Goal: Task Accomplishment & Management: Use online tool/utility

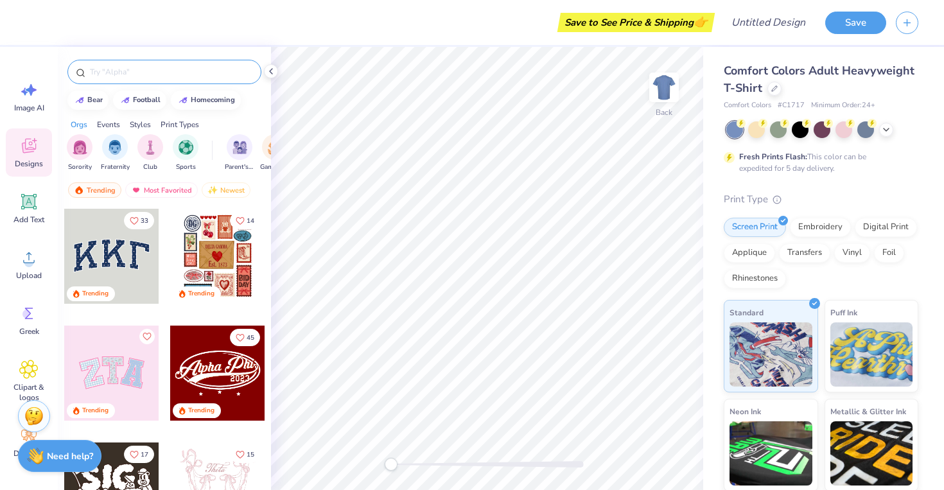
click at [153, 73] on input "text" at bounding box center [171, 71] width 164 height 13
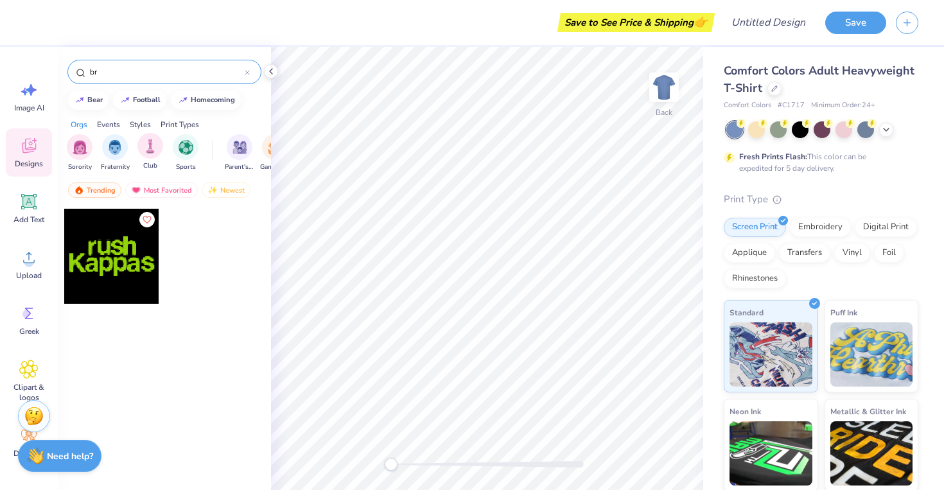
type input "b"
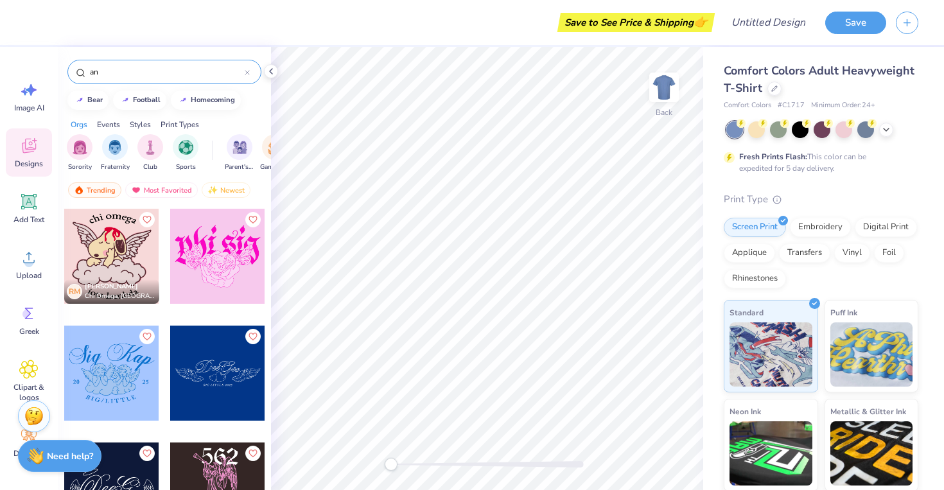
type input "a"
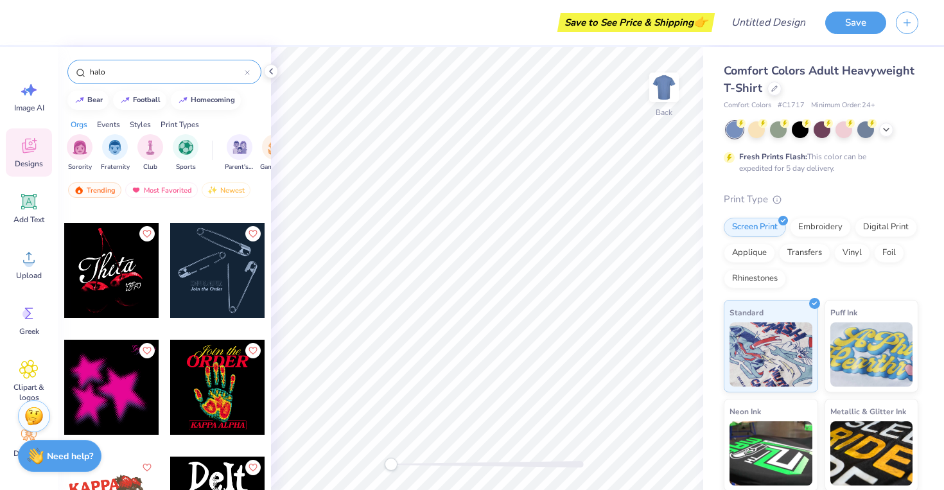
scroll to position [2324, 0]
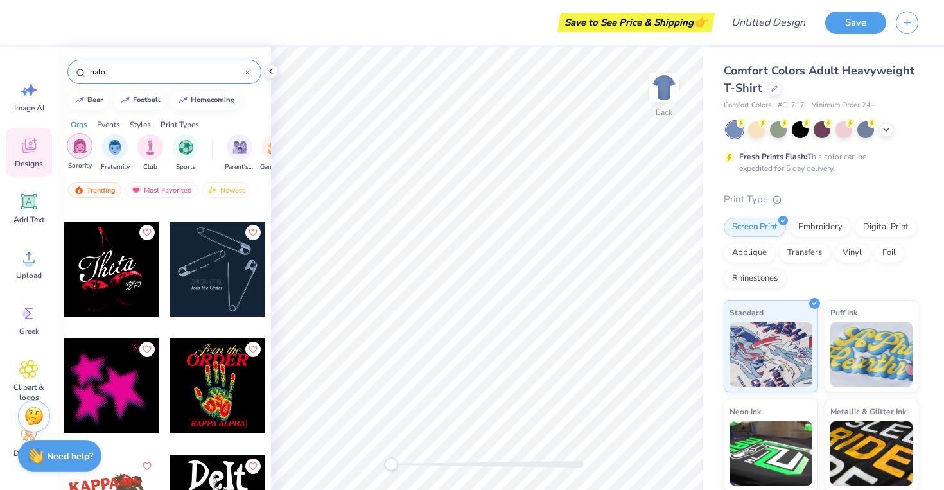
click at [76, 151] on img "filter for Sorority" at bounding box center [80, 146] width 15 height 15
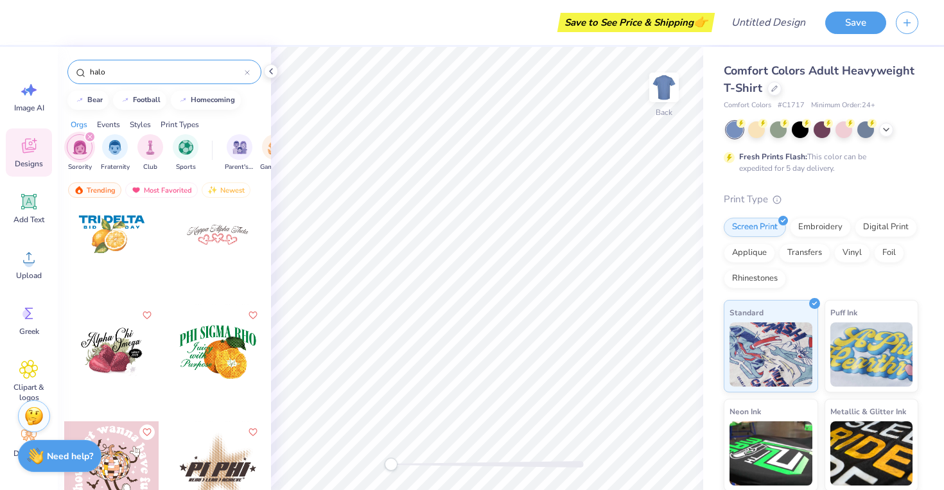
scroll to position [1160, 0]
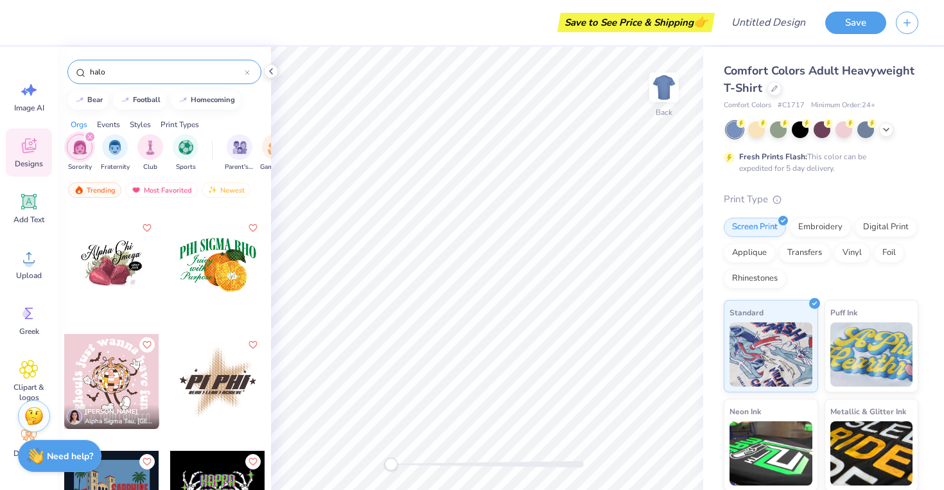
click at [149, 74] on input "halo" at bounding box center [167, 71] width 156 height 13
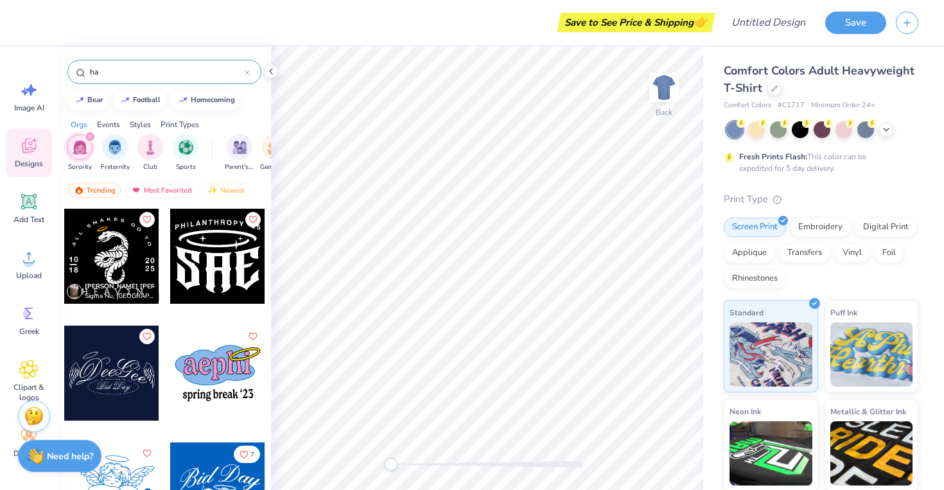
type input "h"
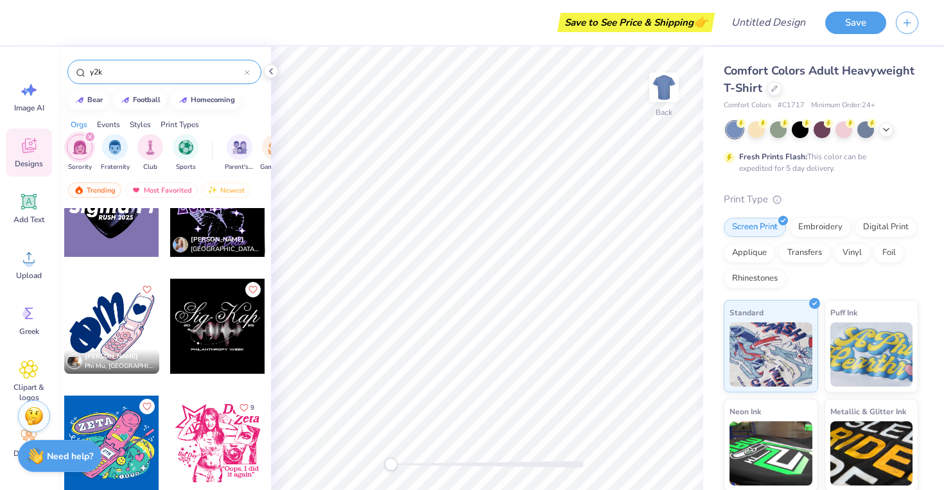
scroll to position [3435, 0]
type input "y2k"
click at [31, 205] on icon at bounding box center [29, 202] width 12 height 12
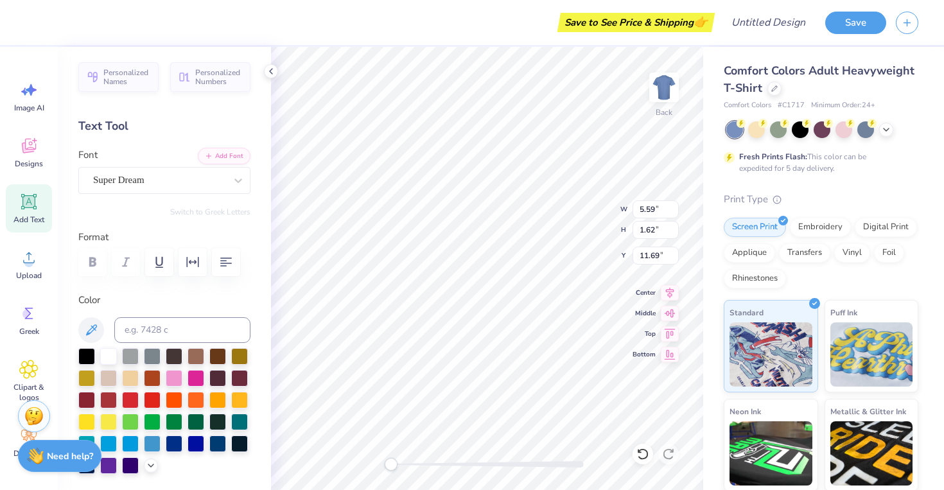
scroll to position [4, 0]
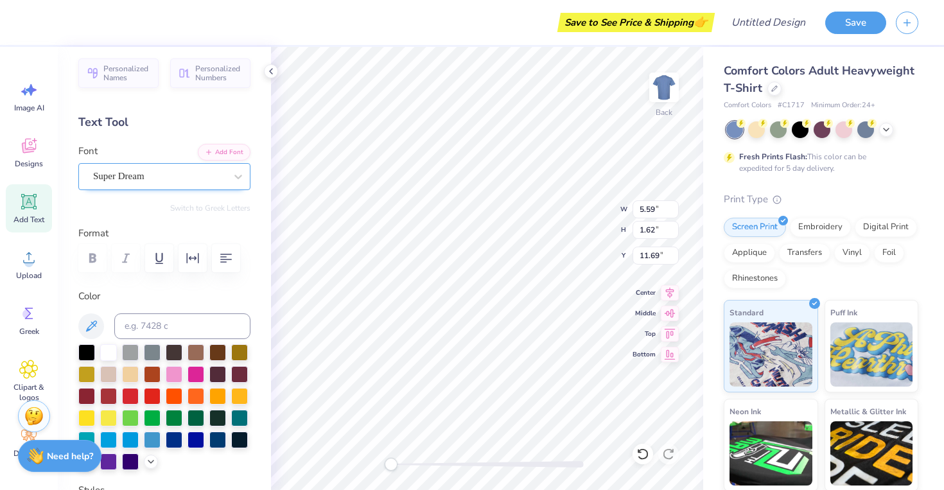
click at [199, 175] on div "Super Dream" at bounding box center [159, 176] width 135 height 20
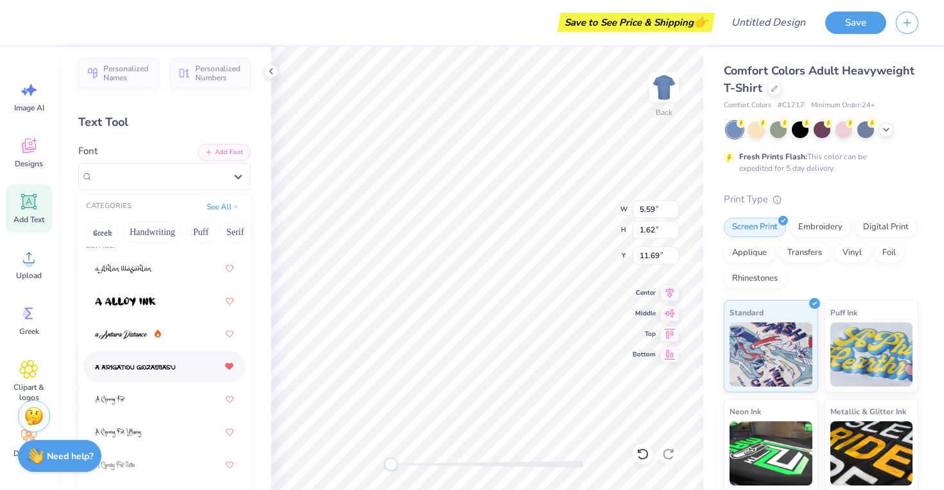
scroll to position [0, 0]
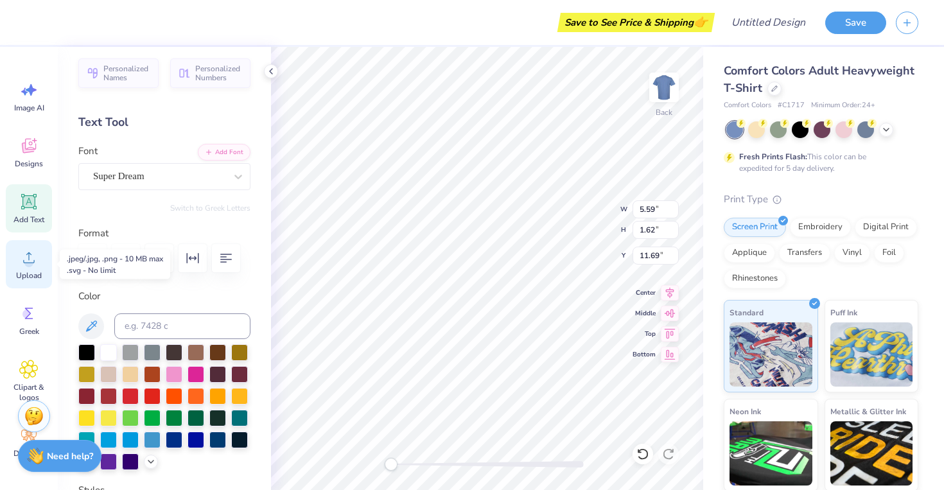
click at [35, 250] on icon at bounding box center [28, 257] width 19 height 19
click at [30, 261] on circle at bounding box center [28, 262] width 9 height 9
click at [27, 266] on circle at bounding box center [28, 262] width 9 height 9
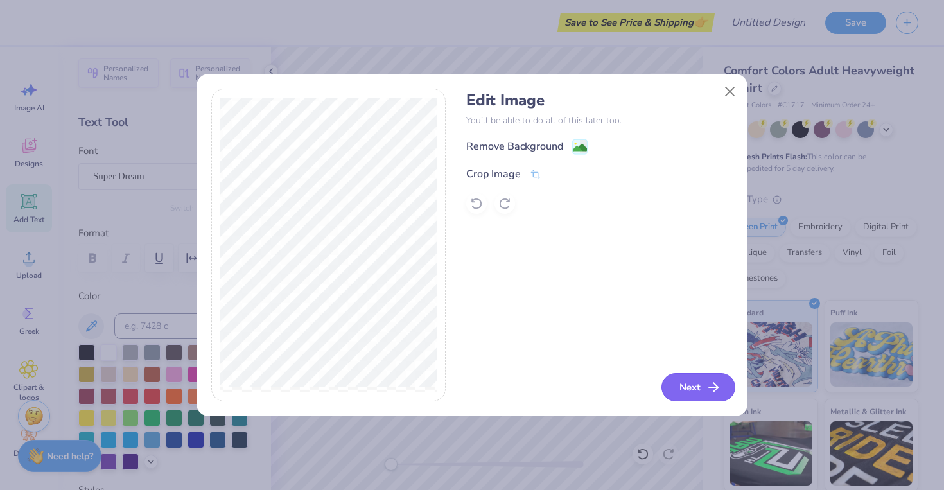
click at [704, 383] on button "Next" at bounding box center [698, 387] width 74 height 28
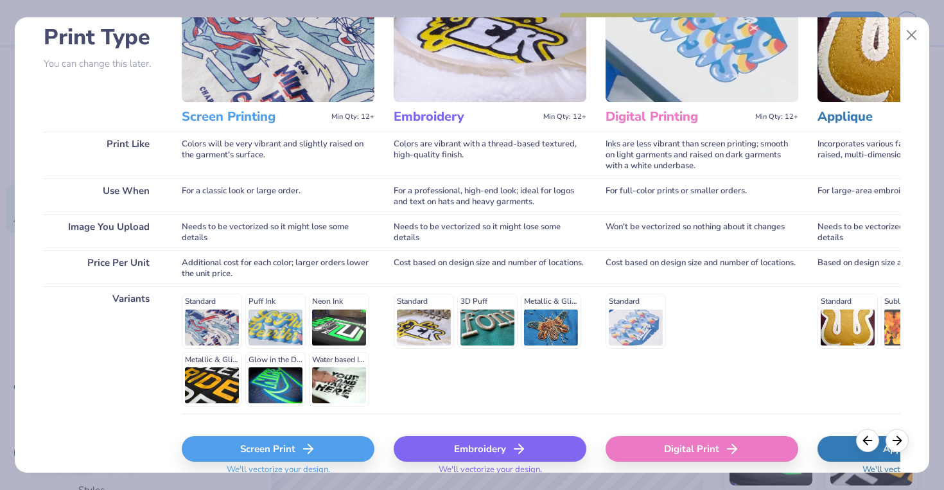
scroll to position [117, 0]
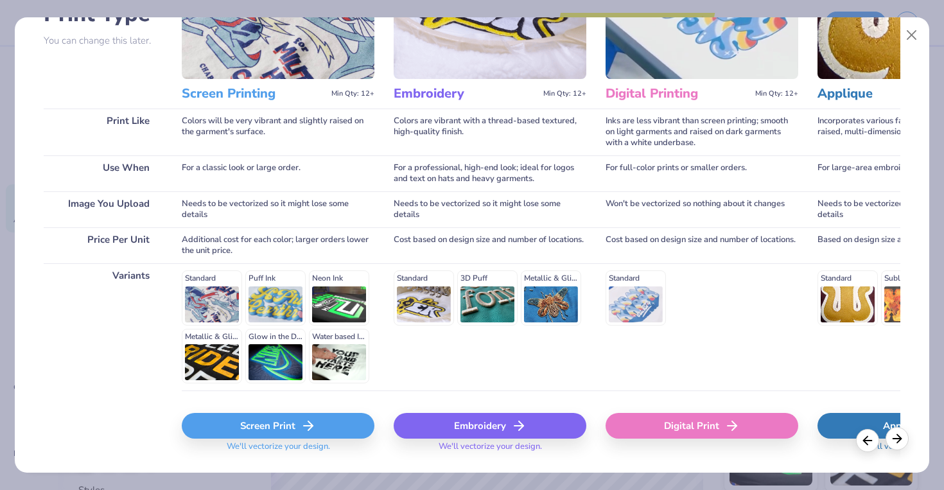
click at [895, 442] on icon at bounding box center [897, 438] width 14 height 14
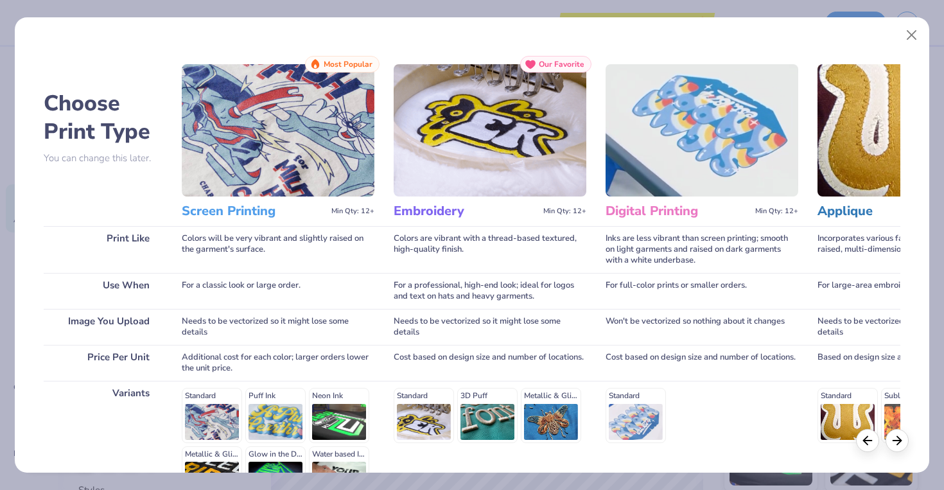
click at [291, 152] on img at bounding box center [278, 130] width 193 height 132
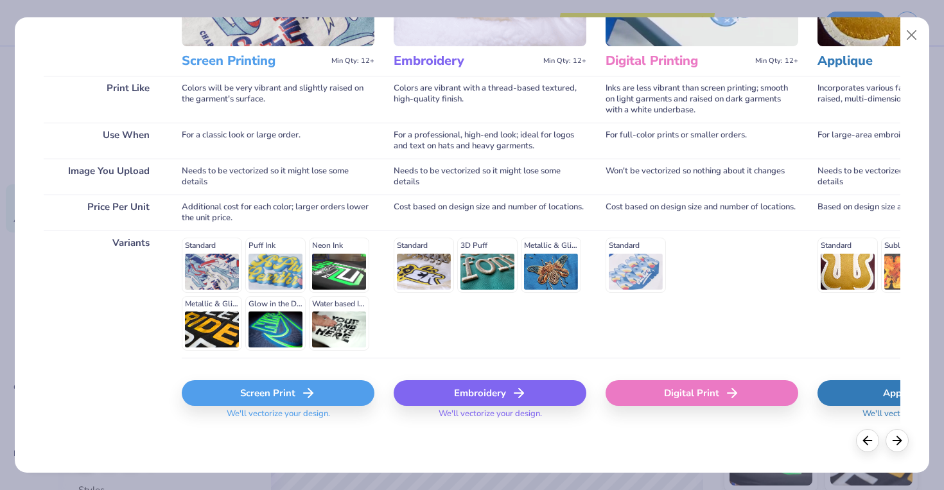
click at [334, 383] on div "Screen Print" at bounding box center [278, 393] width 193 height 26
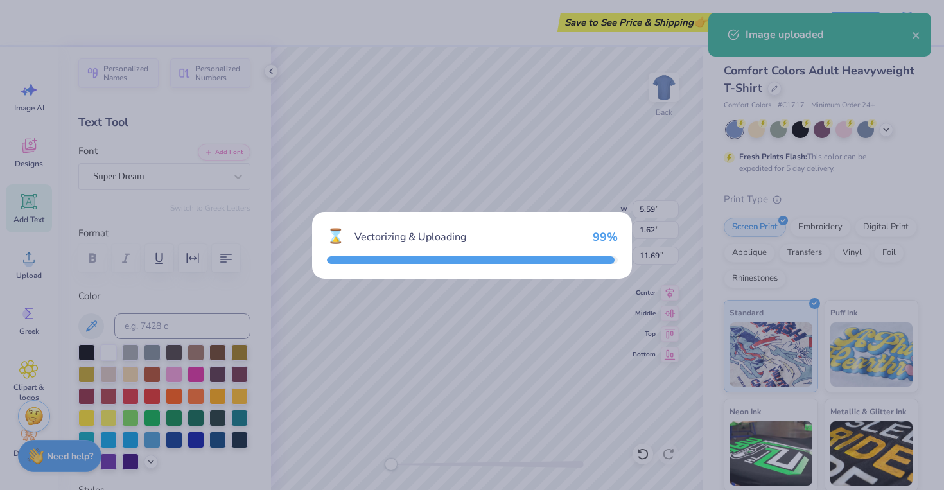
type input "14.17"
type input "6.08"
type input "9.46"
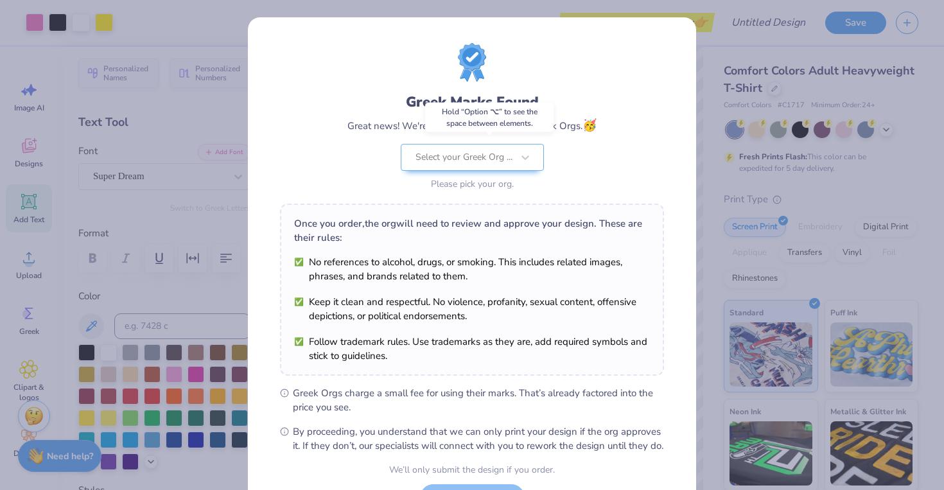
scroll to position [111, 0]
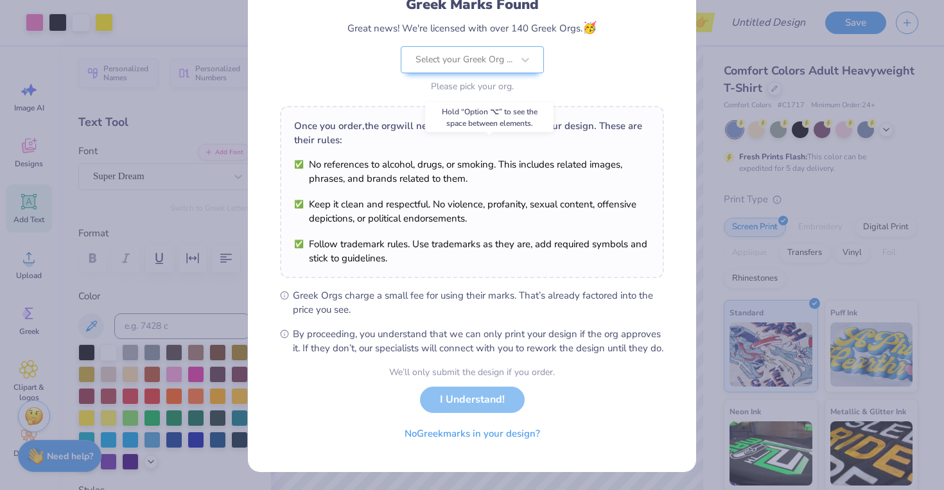
click at [494, 400] on div "We’ll only submit the design if you order. I Understand! No Greek marks in your…" at bounding box center [472, 405] width 166 height 81
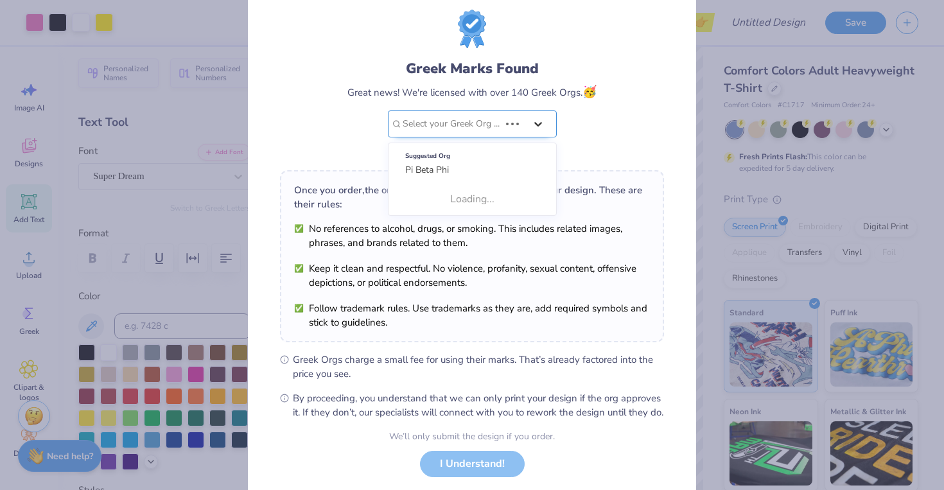
click at [522, 121] on div at bounding box center [525, 124] width 49 height 26
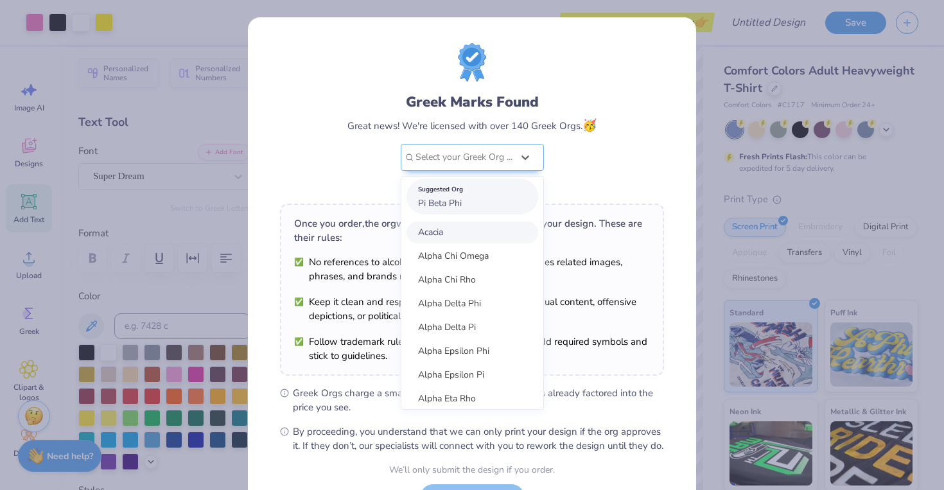
click at [466, 197] on div "Suggested Org Pi Beta Phi" at bounding box center [472, 196] width 132 height 36
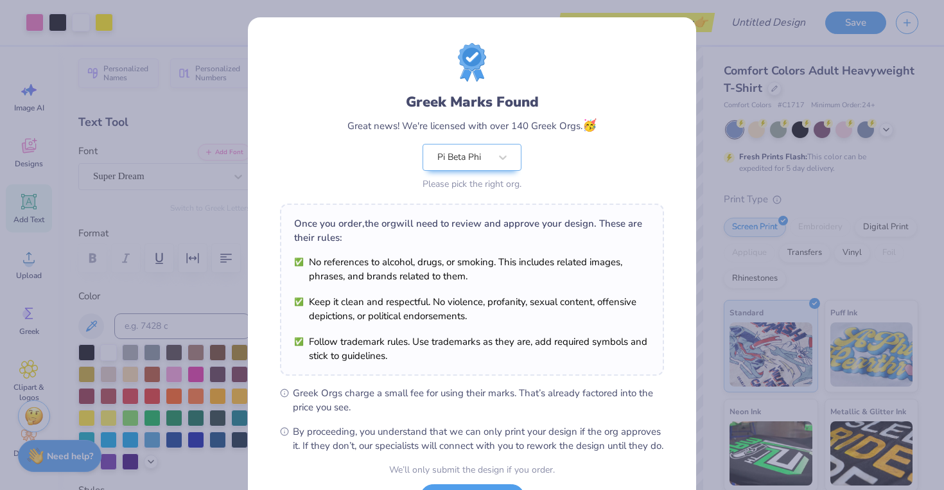
scroll to position [111, 0]
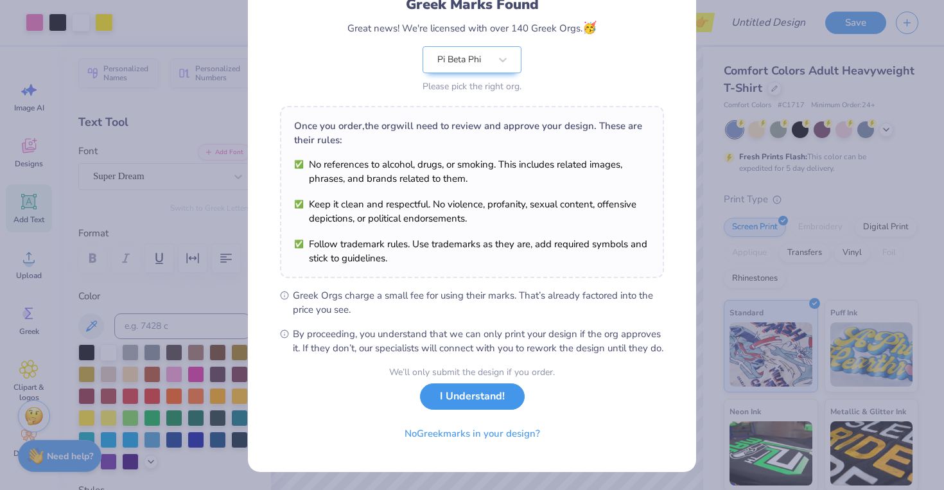
click at [487, 399] on button "I Understand!" at bounding box center [472, 396] width 105 height 26
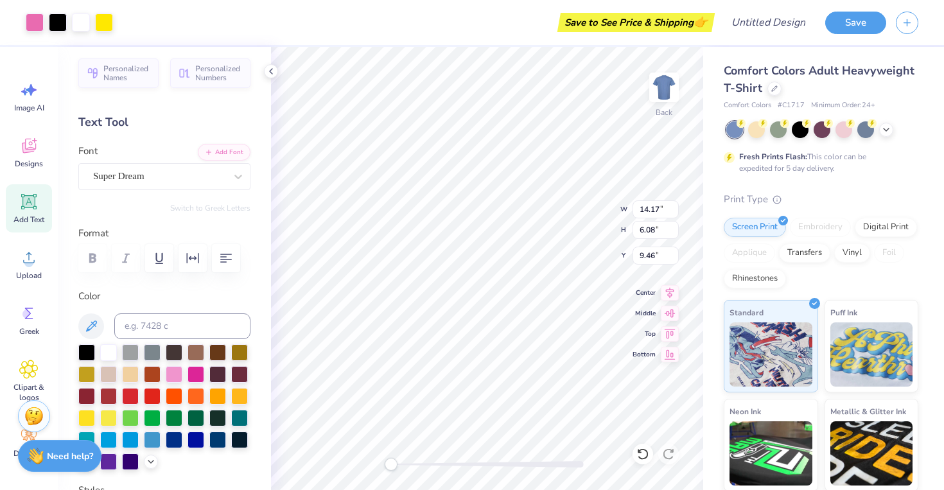
scroll to position [0, 0]
type input "11.46"
type input "4.92"
type input "3.00"
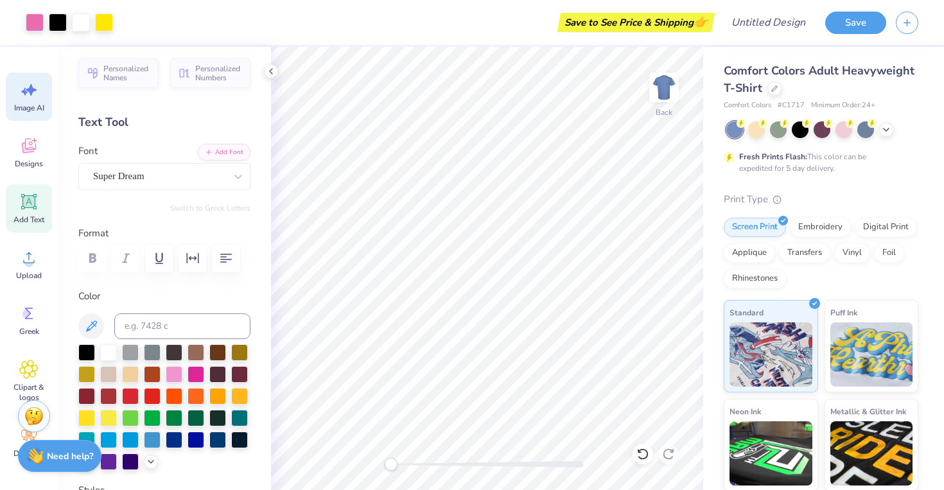
click at [29, 105] on span "Image AI" at bounding box center [29, 108] width 30 height 10
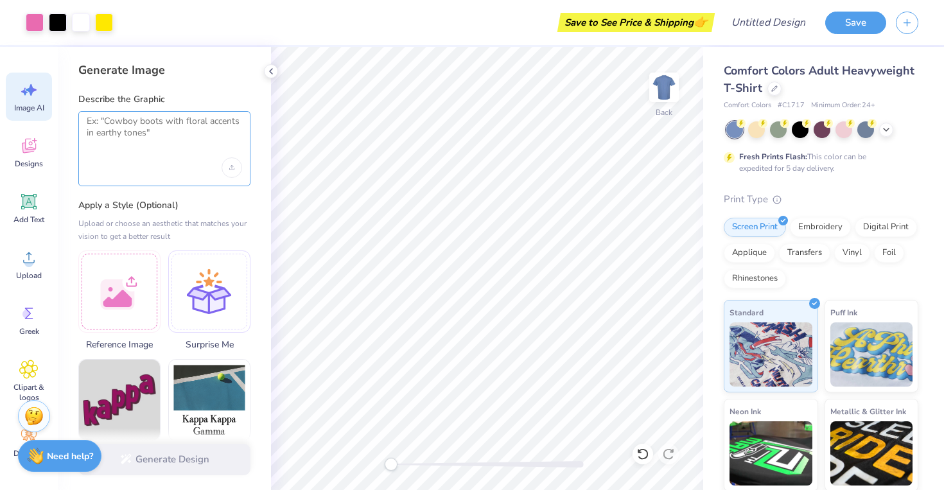
click at [153, 146] on textarea at bounding box center [164, 132] width 155 height 32
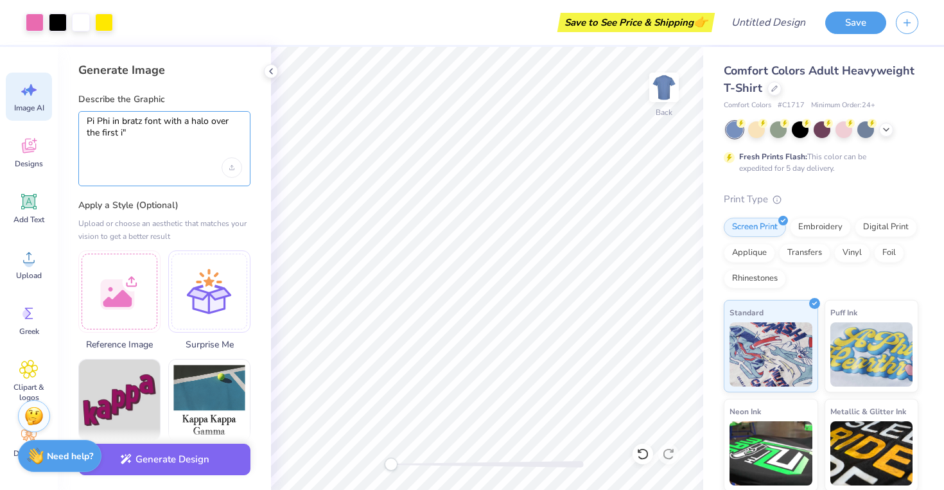
click at [120, 135] on textarea "Pi Phi in bratz font with a halo over the first i"" at bounding box center [164, 132] width 155 height 32
click at [190, 141] on textarea "Pi Phi in bratz font with a halo over the first "i"" at bounding box center [164, 132] width 155 height 32
type textarea "Pi Phi in bratz font with a halo over the first "i" in pink letters"
click at [237, 169] on div "Upload image" at bounding box center [231, 167] width 21 height 21
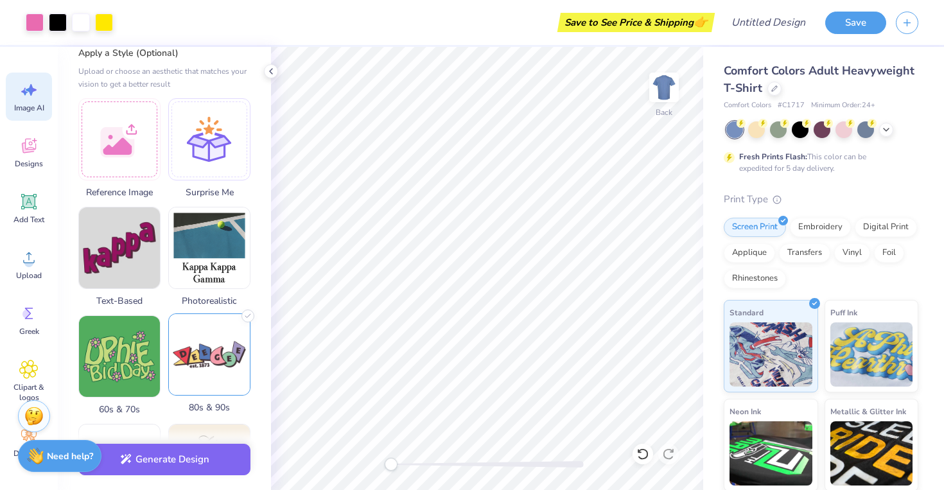
scroll to position [164, 0]
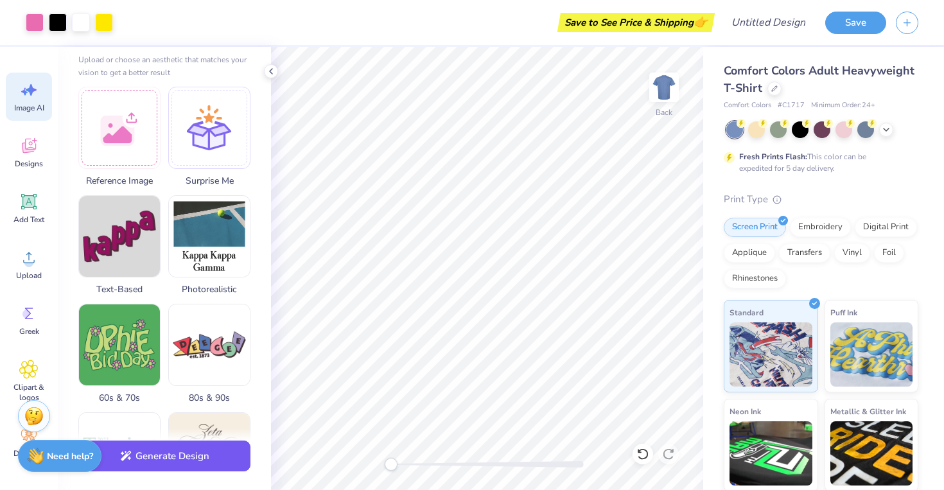
click at [194, 462] on button "Generate Design" at bounding box center [164, 455] width 172 height 31
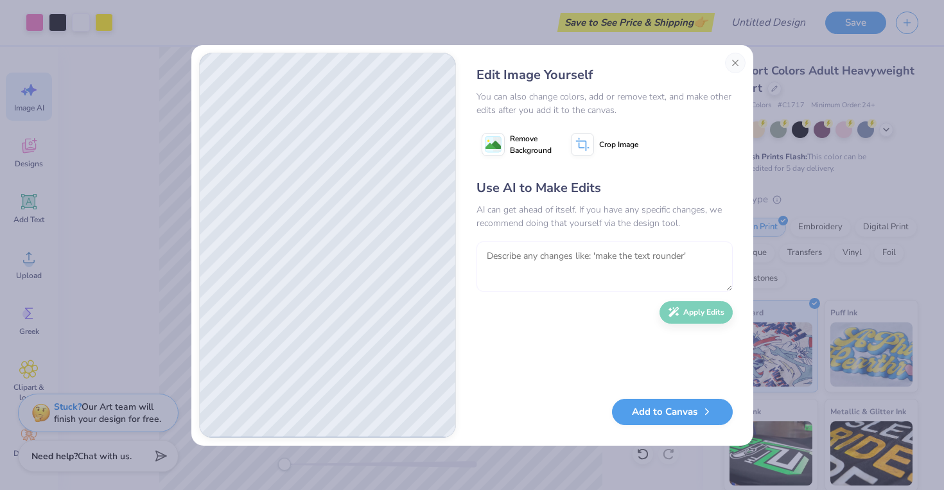
click at [630, 263] on textarea at bounding box center [604, 266] width 256 height 50
type textarea "make colors more vibrant"
click at [706, 312] on button "Apply Edits" at bounding box center [695, 309] width 73 height 22
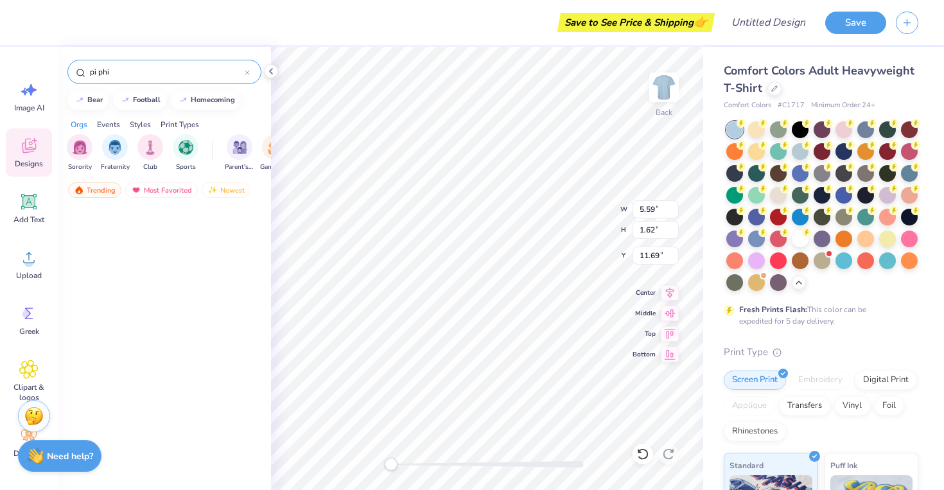
scroll to position [1600, 0]
